Goal: Navigation & Orientation: Go to known website

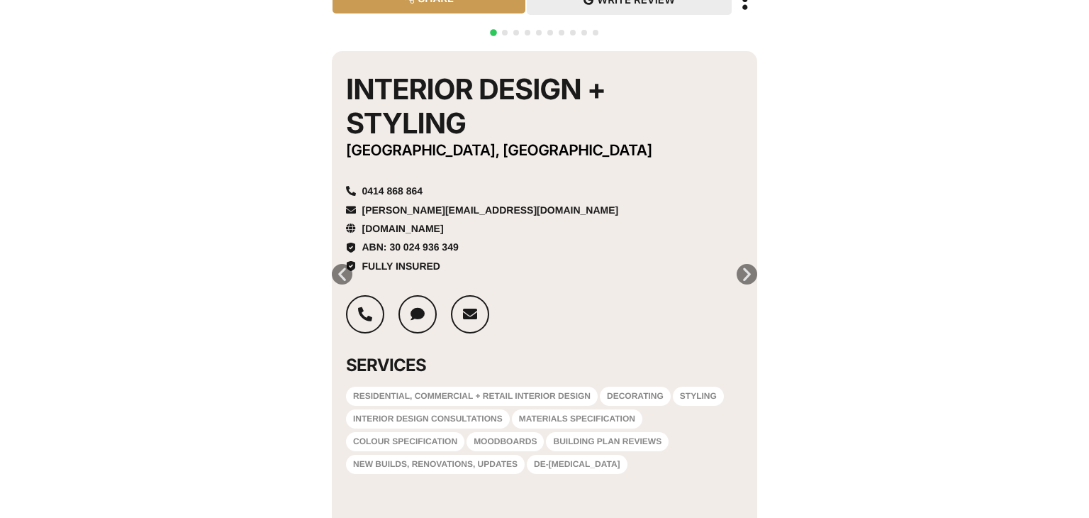
scroll to position [288, 0]
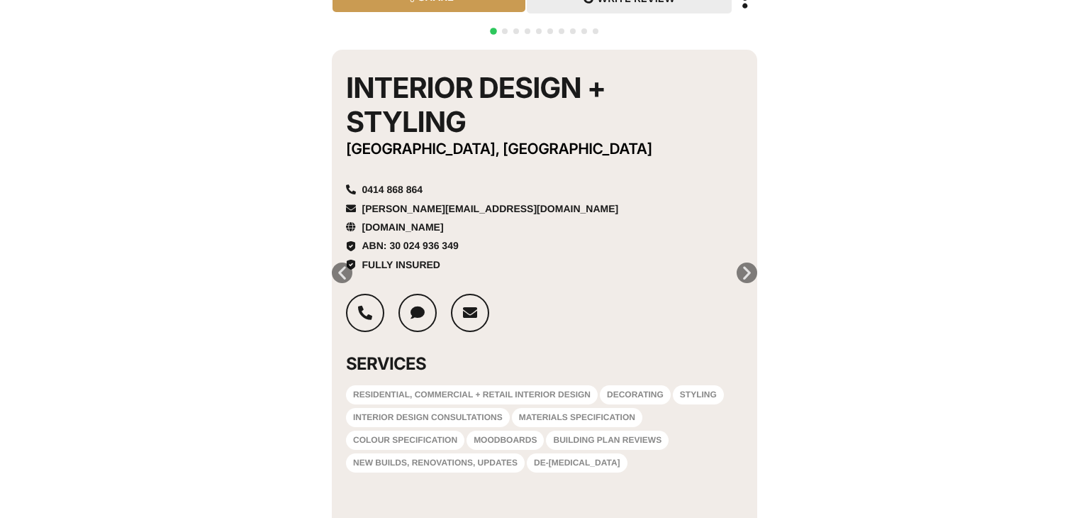
click at [742, 264] on icon "Next slide" at bounding box center [747, 273] width 18 height 18
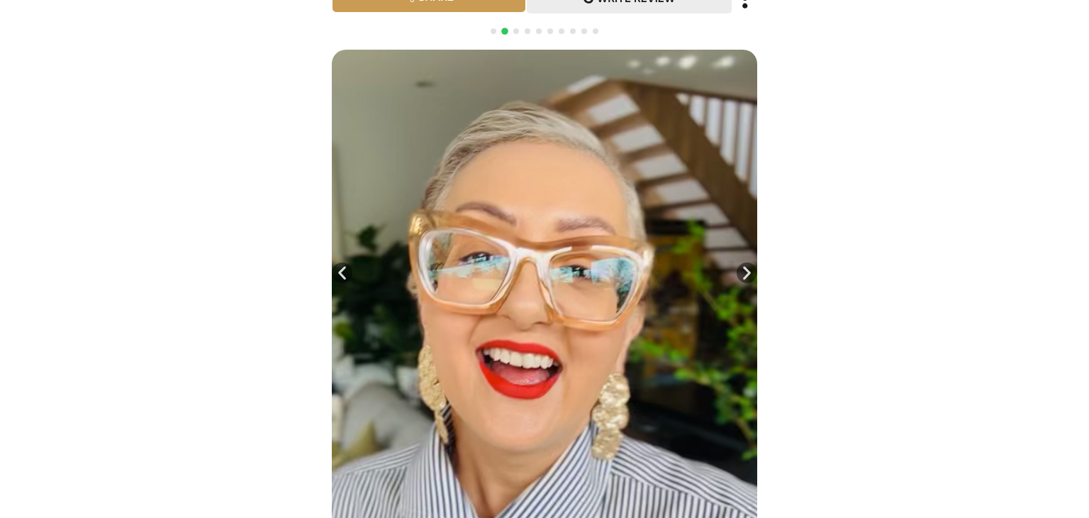
click at [742, 264] on icon "Next slide" at bounding box center [747, 273] width 18 height 18
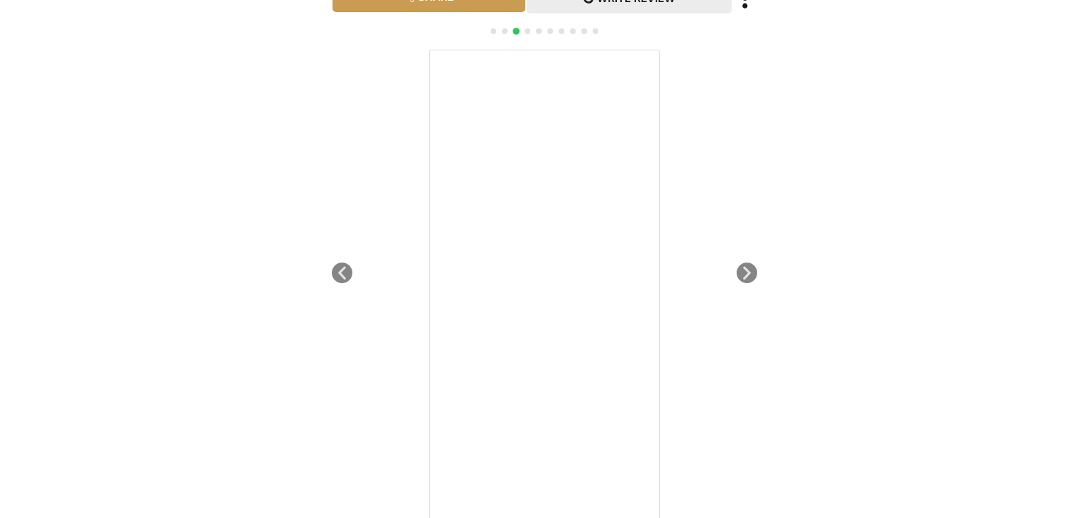
click at [742, 264] on icon "Next slide" at bounding box center [747, 273] width 18 height 18
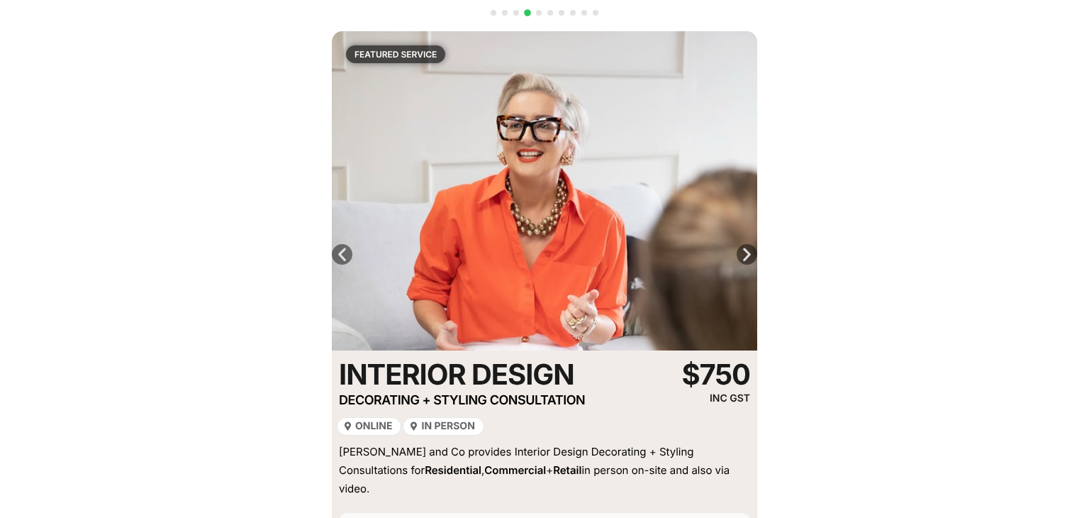
scroll to position [306, 0]
click at [743, 245] on icon "Next slide" at bounding box center [747, 254] width 18 height 18
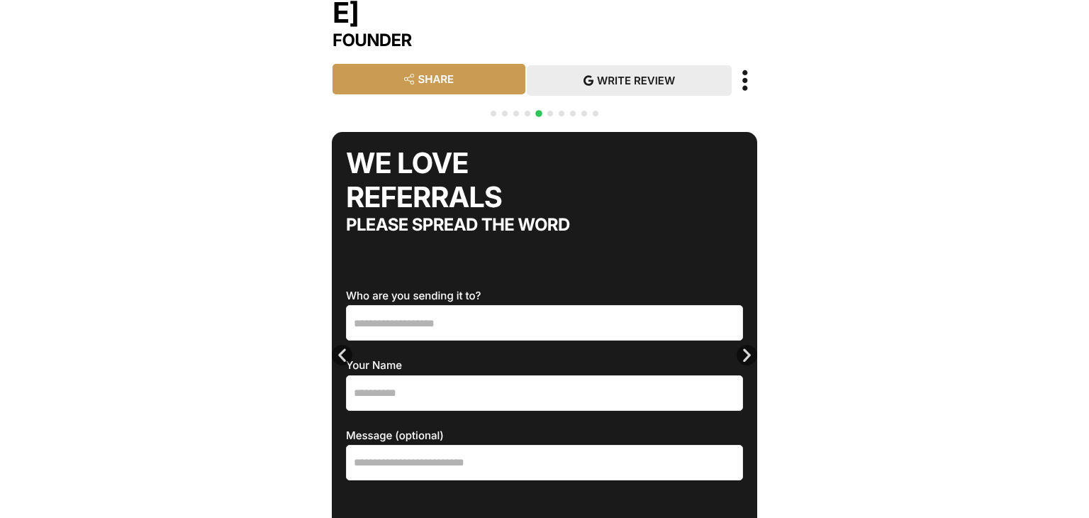
scroll to position [233, 0]
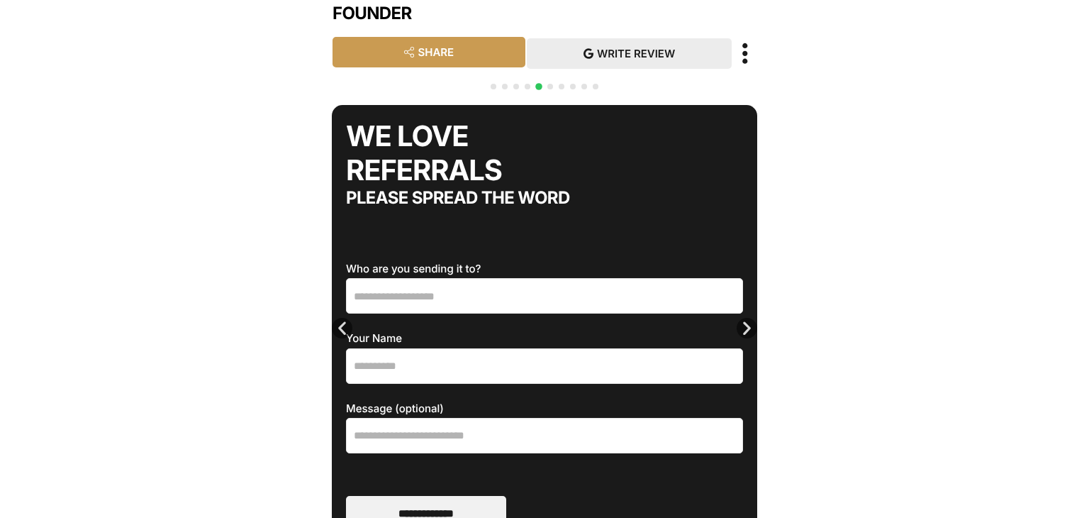
click at [742, 319] on icon "Next slide" at bounding box center [747, 328] width 18 height 18
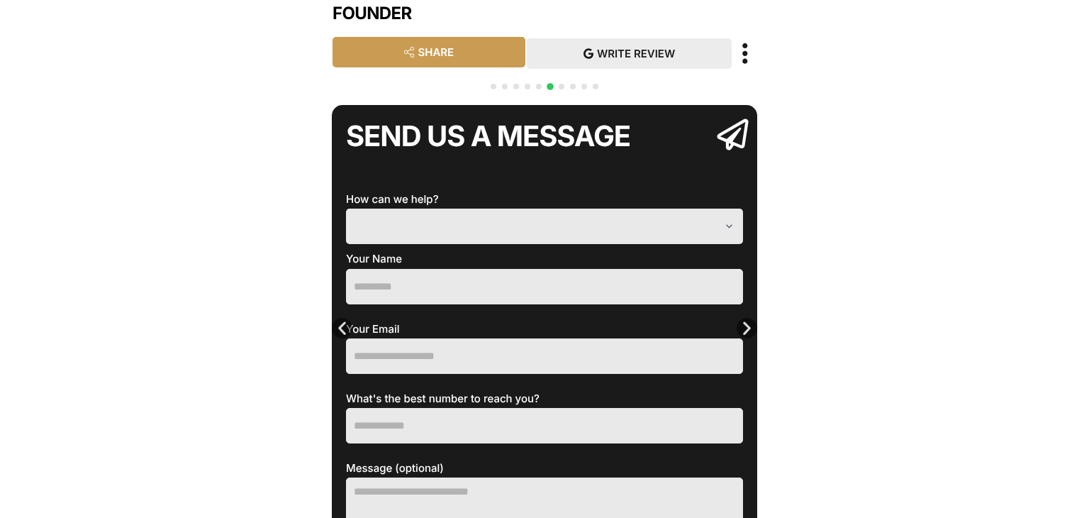
click at [742, 319] on icon "Next slide" at bounding box center [747, 328] width 18 height 18
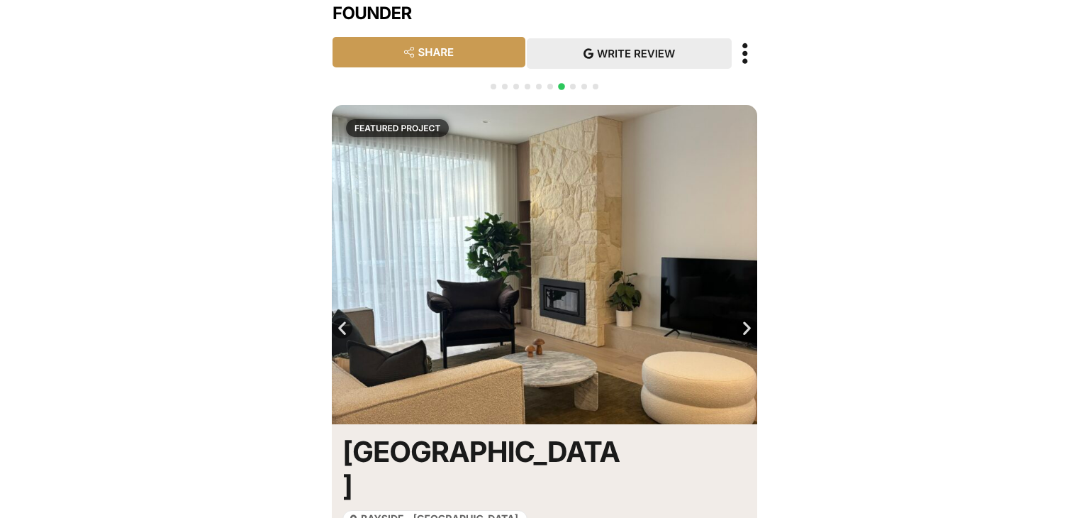
click at [740, 319] on icon "Next slide" at bounding box center [747, 328] width 18 height 18
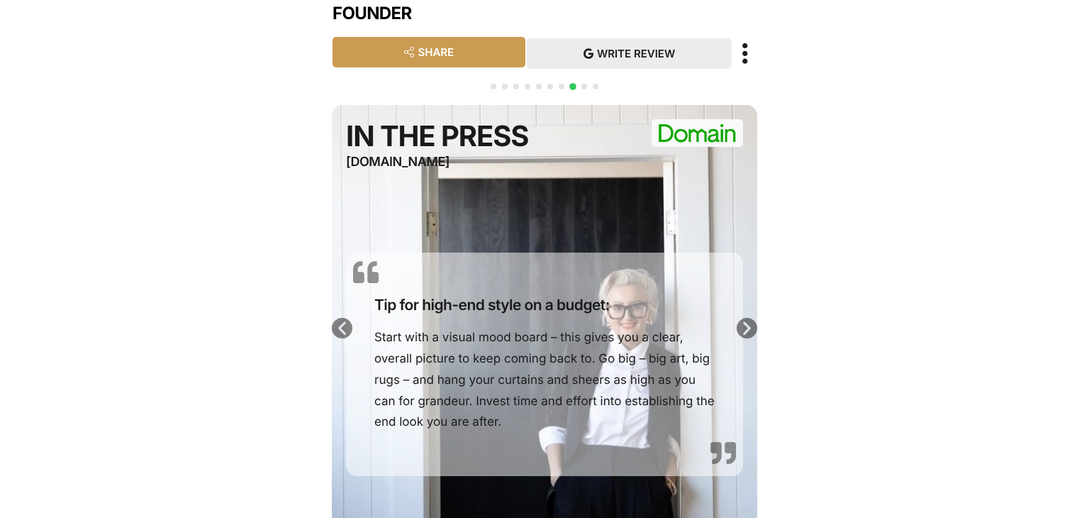
click at [740, 319] on icon "Next slide" at bounding box center [747, 328] width 18 height 18
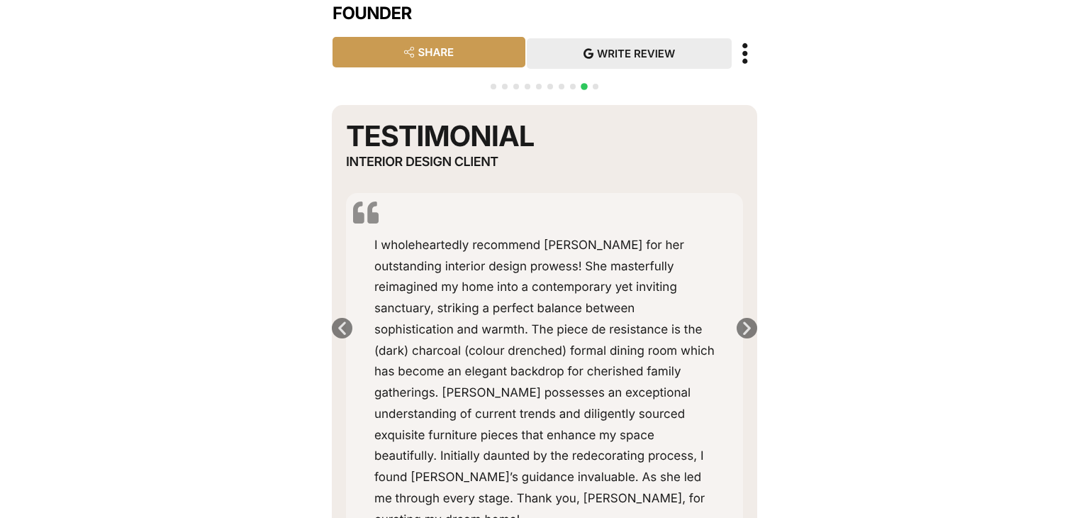
click at [740, 319] on icon "Next slide" at bounding box center [747, 328] width 18 height 18
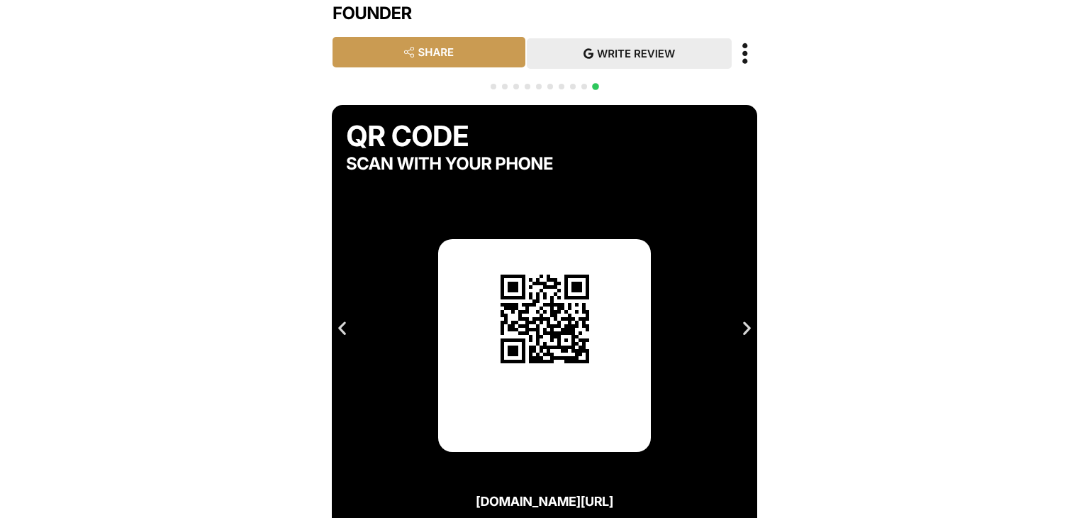
click at [741, 319] on icon "Next slide" at bounding box center [747, 328] width 18 height 18
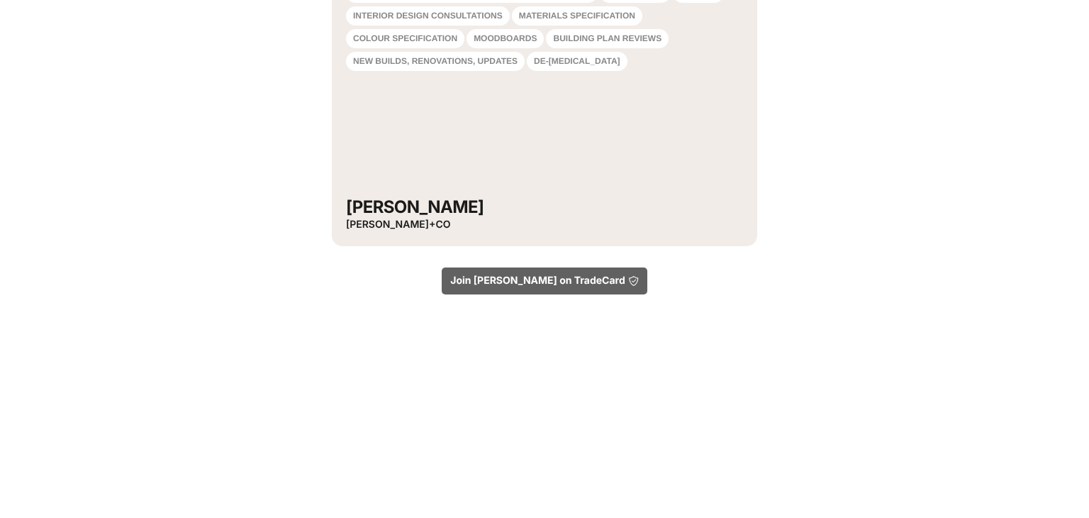
scroll to position [689, 0]
click at [593, 268] on link "Join [PERSON_NAME] on TradeCard" at bounding box center [545, 281] width 206 height 27
